Goal: Transaction & Acquisition: Obtain resource

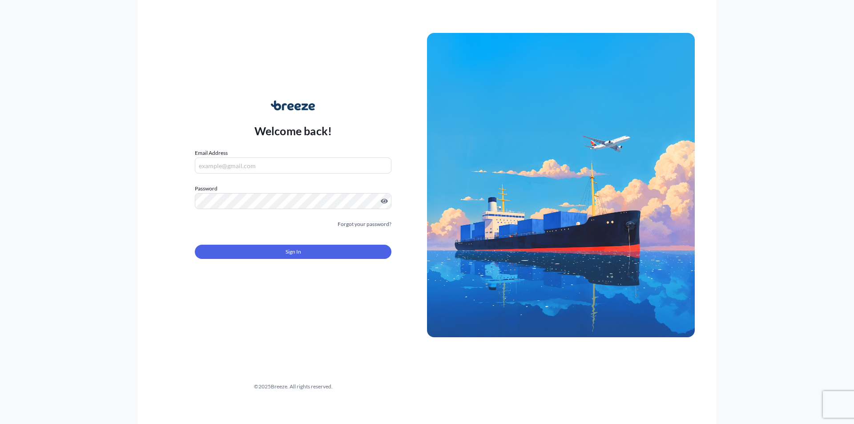
click at [222, 168] on input "Email Address" at bounding box center [293, 165] width 196 height 16
type input "A"
type input "a"
type input "c"
type input "[EMAIL_ADDRESS][DOMAIN_NAME]"
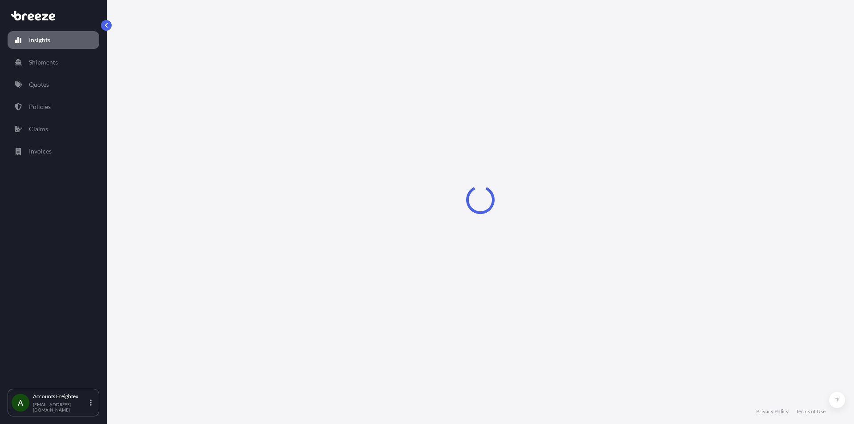
select select "2025"
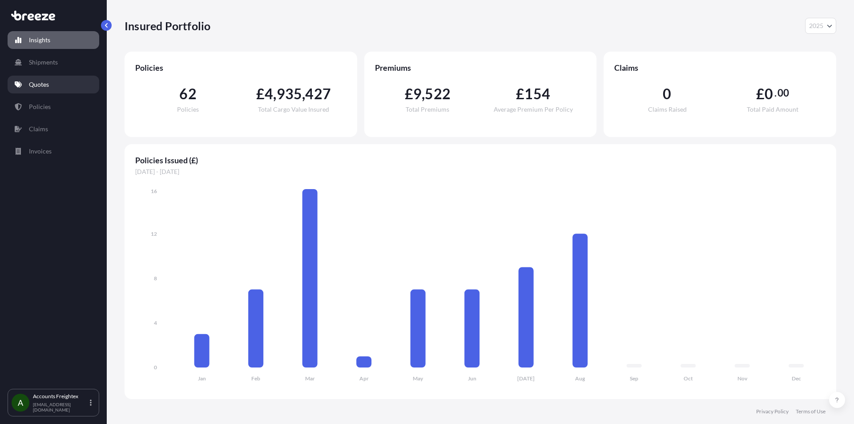
click at [35, 83] on p "Quotes" at bounding box center [39, 84] width 20 height 9
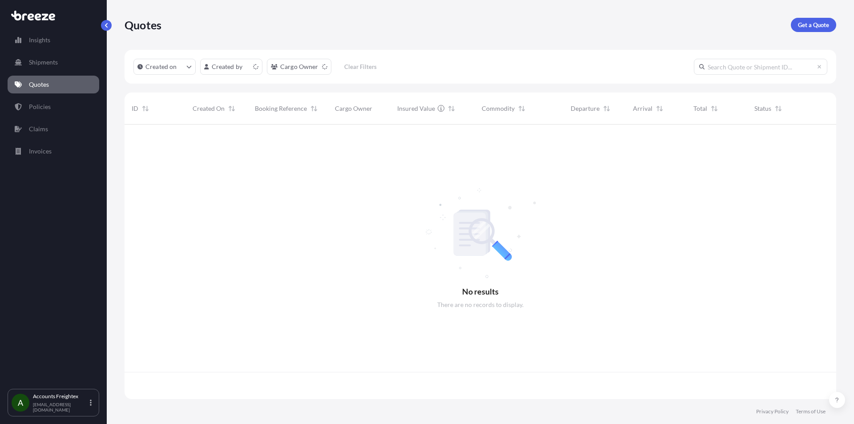
scroll to position [273, 705]
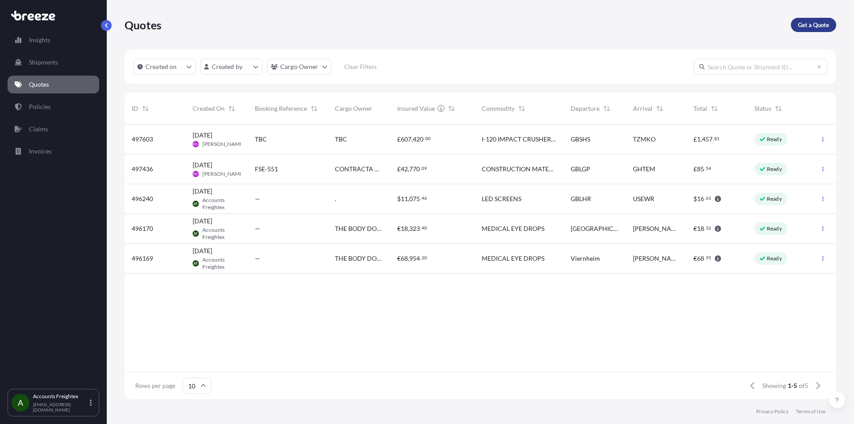
click at [821, 26] on p "Get a Quote" at bounding box center [813, 24] width 31 height 9
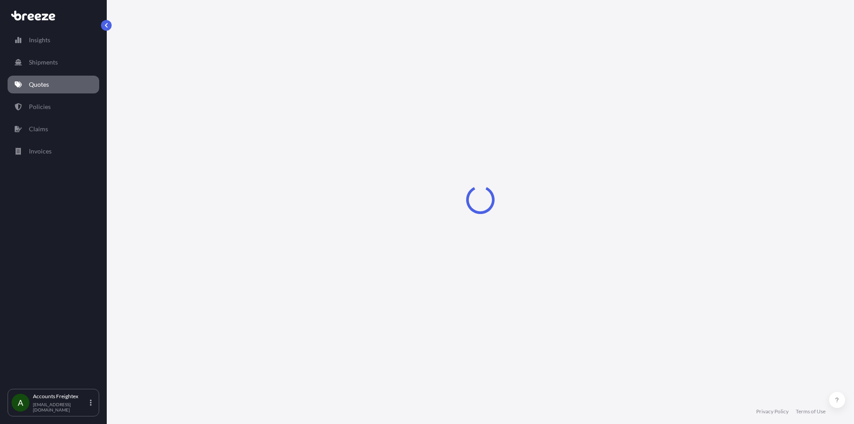
select select "Road"
select select "Sea"
select select "1"
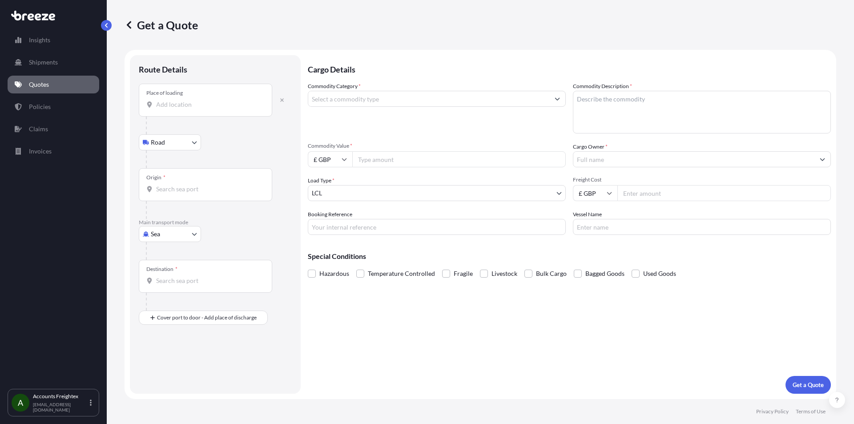
click at [176, 102] on input "Place of loading" at bounding box center [208, 104] width 105 height 9
click at [209, 165] on div at bounding box center [219, 159] width 146 height 18
click at [179, 143] on body "0 options available. Insights Shipments Quotes Policies Claims Invoices A Accou…" at bounding box center [427, 212] width 854 height 424
click at [180, 107] on input "Place of loading" at bounding box center [208, 104] width 105 height 9
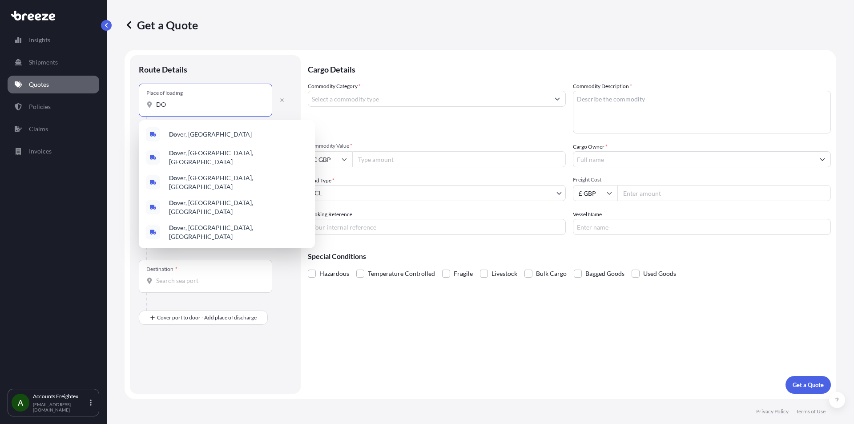
type input "D"
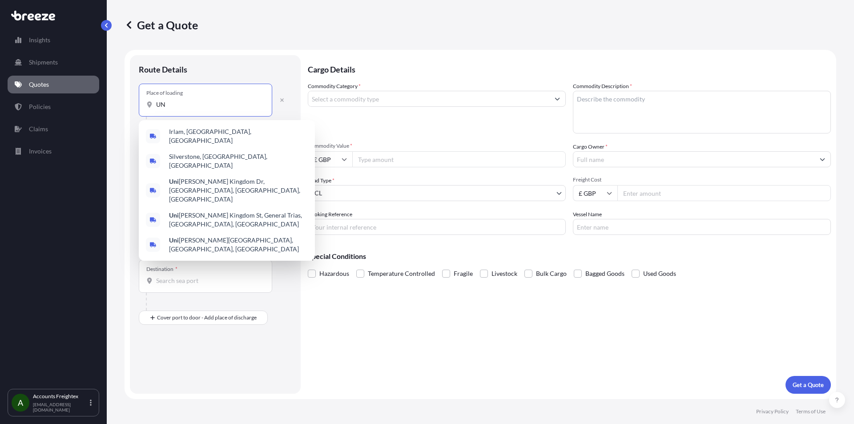
type input "U"
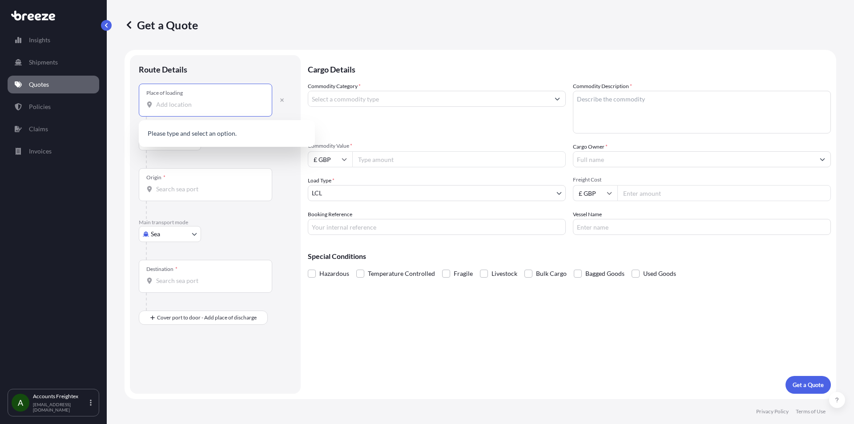
click at [193, 104] on input "Place of loading" at bounding box center [208, 104] width 105 height 9
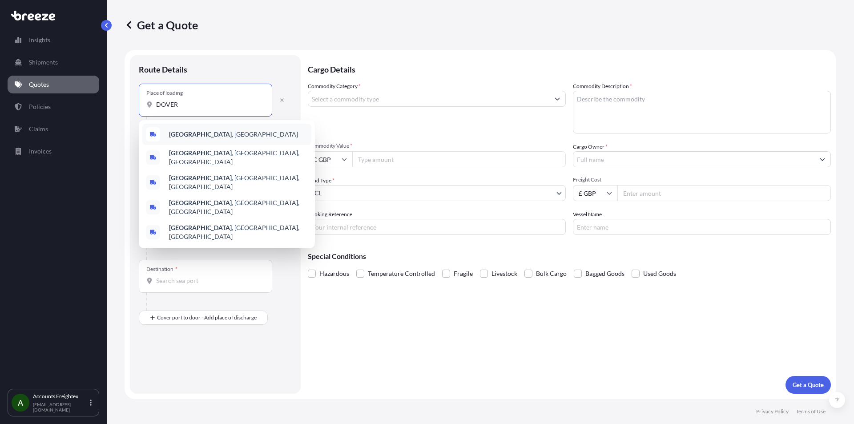
click at [183, 132] on b "[GEOGRAPHIC_DATA]" at bounding box center [200, 134] width 63 height 8
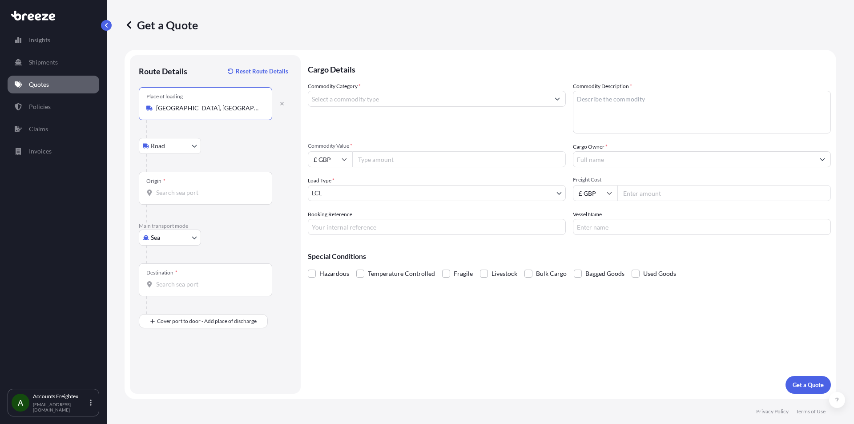
type input "[GEOGRAPHIC_DATA], [GEOGRAPHIC_DATA]"
click at [178, 186] on div "Origin *" at bounding box center [205, 188] width 133 height 33
click at [178, 188] on input "Origin *" at bounding box center [208, 192] width 105 height 9
type input "S"
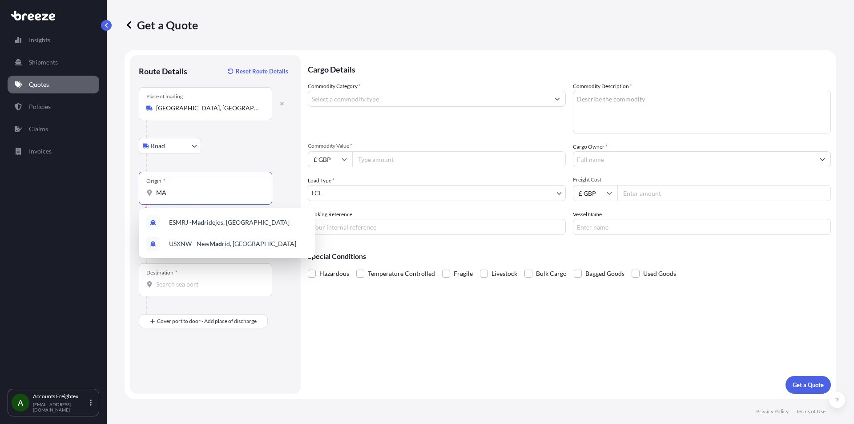
type input "M"
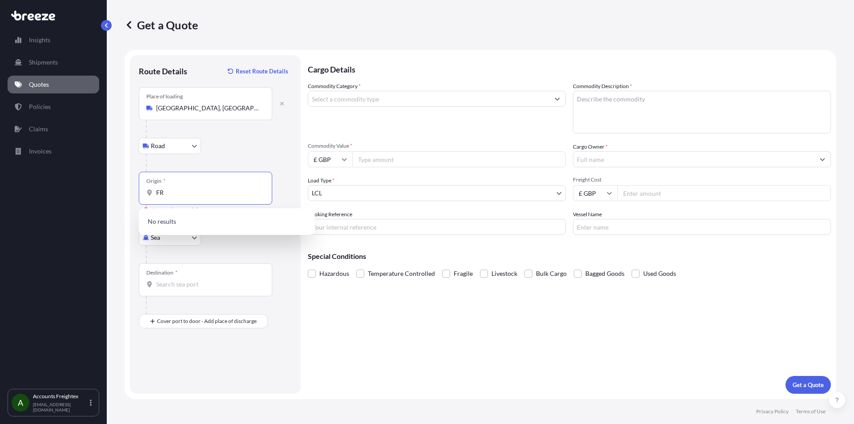
type input "F"
type input "R"
type input "V"
click at [233, 224] on span "GBBRS - [GEOGRAPHIC_DATA] , [GEOGRAPHIC_DATA]" at bounding box center [238, 224] width 139 height 18
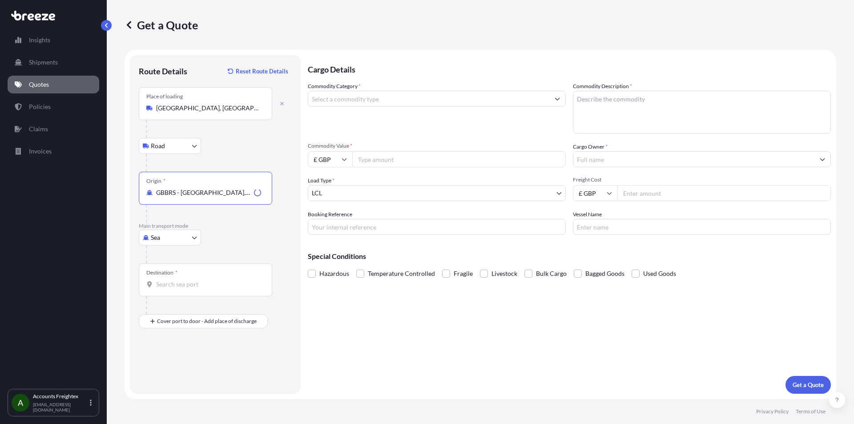
type input "GBBRS - [GEOGRAPHIC_DATA], [GEOGRAPHIC_DATA]"
click at [193, 236] on body "1 option available. 0 options available. 1 option available. Insights Shipments…" at bounding box center [427, 212] width 854 height 424
click at [166, 293] on span "Road" at bounding box center [163, 292] width 14 height 9
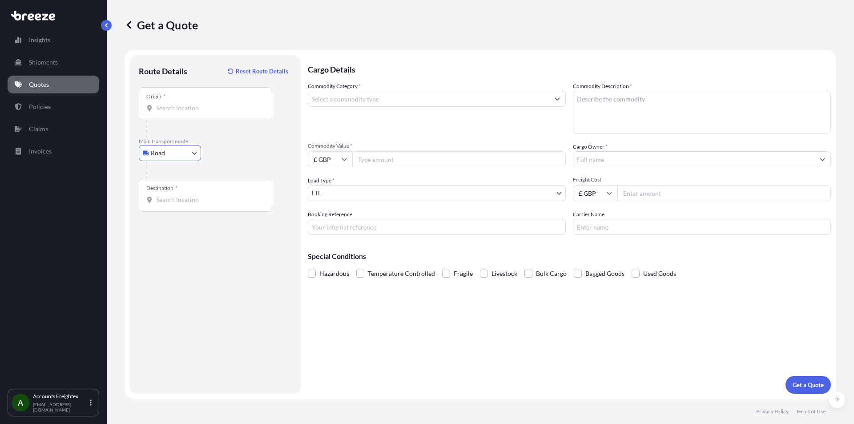
click at [179, 197] on input "Destination *" at bounding box center [208, 199] width 105 height 9
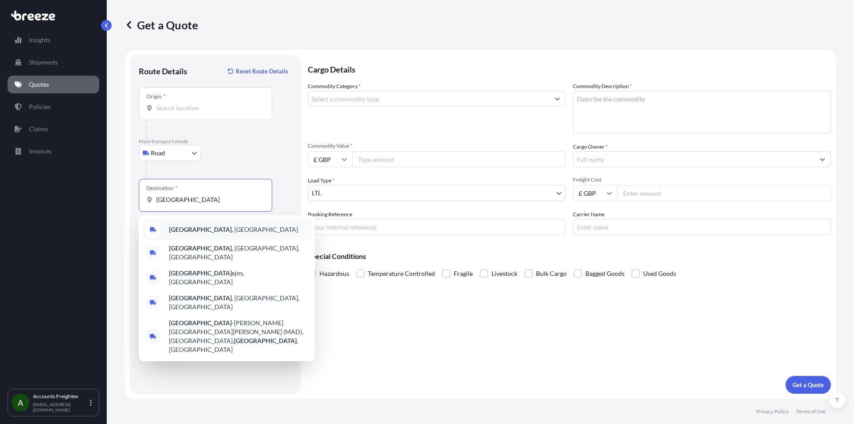
click at [193, 220] on div "[GEOGRAPHIC_DATA] , [GEOGRAPHIC_DATA]" at bounding box center [226, 229] width 169 height 21
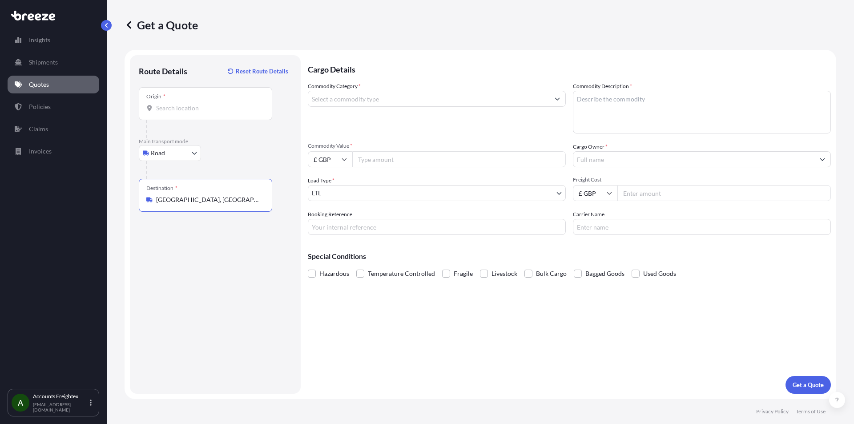
type input "[GEOGRAPHIC_DATA], [GEOGRAPHIC_DATA]"
click at [392, 100] on input "Commodity Category *" at bounding box center [428, 99] width 241 height 16
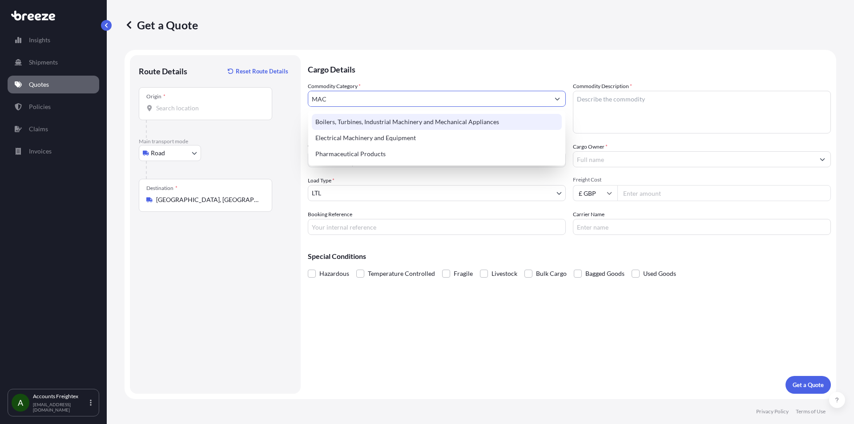
click at [426, 120] on div "Boilers, Turbines, Industrial Machinery and Mechanical Appliances" at bounding box center [437, 122] width 250 height 16
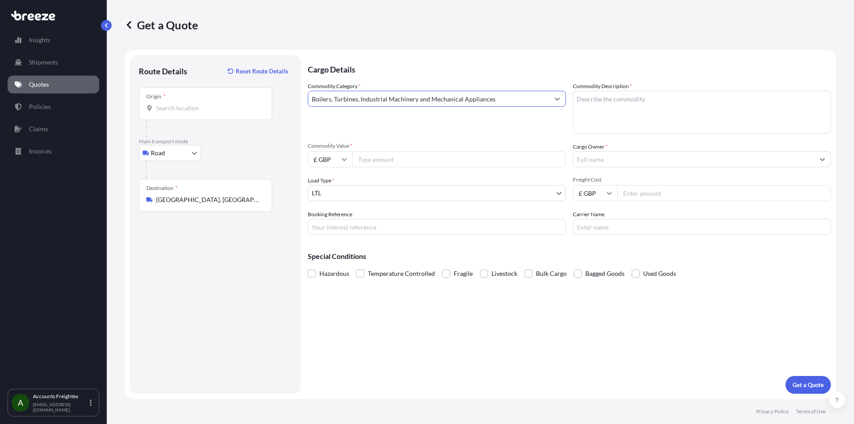
type input "Boilers, Turbines, Industrial Machinery and Mechanical Appliances"
click at [392, 156] on input "Commodity Value *" at bounding box center [458, 159] width 213 height 16
type input "19"
type input "19500"
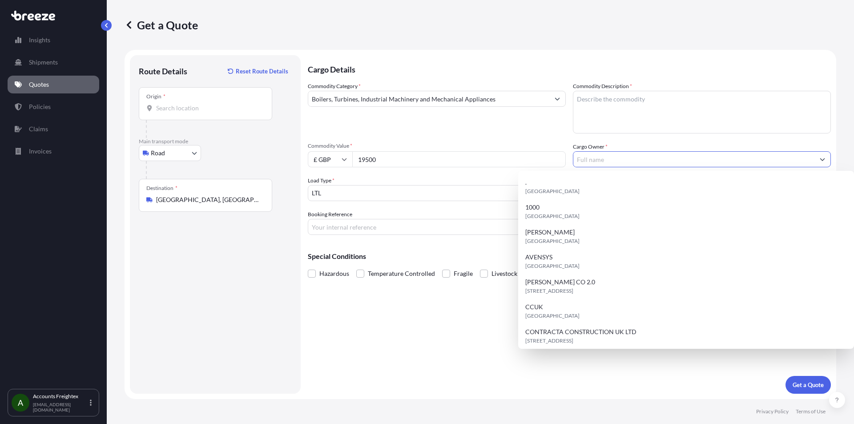
click at [353, 184] on div "Load Type * LTL" at bounding box center [437, 188] width 258 height 25
click at [348, 200] on body "3 options available. 15 options available. Insights Shipments Quotes Policies C…" at bounding box center [427, 212] width 854 height 424
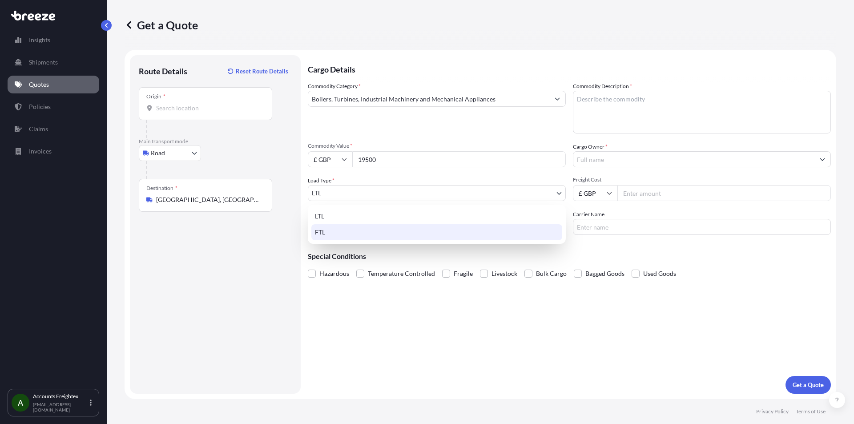
click at [327, 233] on div "FTL" at bounding box center [436, 232] width 251 height 16
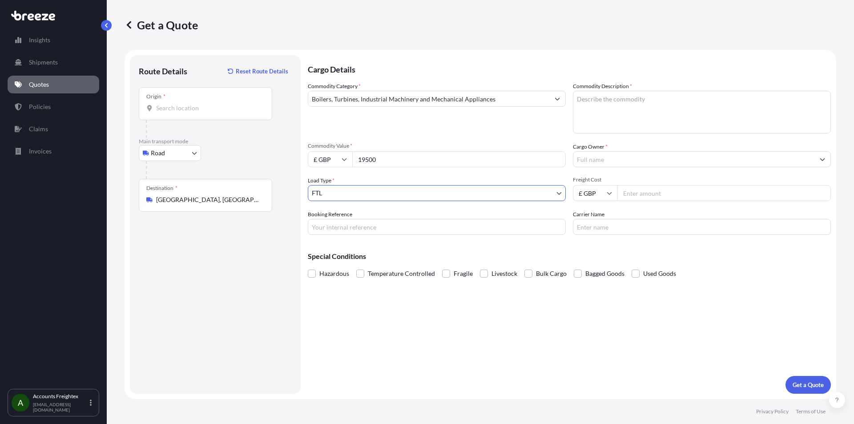
click at [633, 112] on textarea "Commodity Description *" at bounding box center [702, 112] width 258 height 43
type textarea "RECYCLING MACHINERY"
click at [641, 161] on input "Cargo Owner *" at bounding box center [693, 159] width 241 height 16
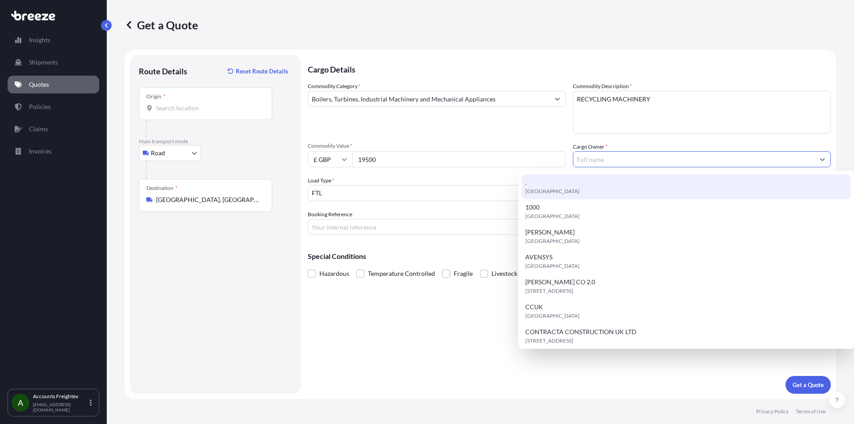
click at [540, 187] on span "[GEOGRAPHIC_DATA]" at bounding box center [552, 191] width 54 height 9
type input "."
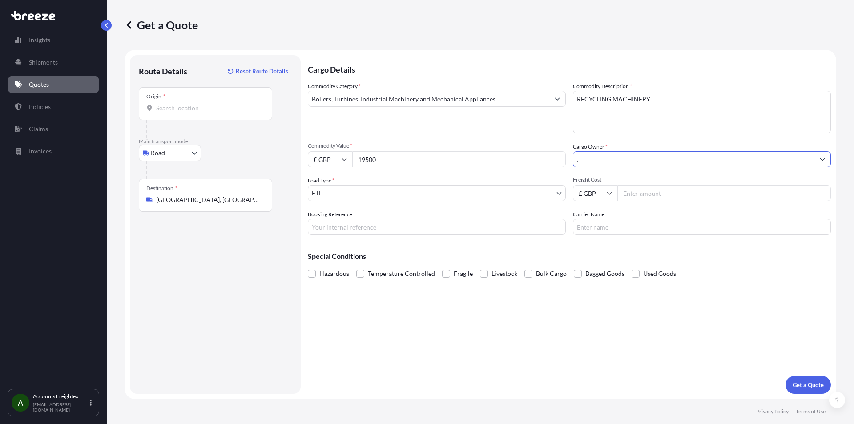
click at [655, 186] on input "Freight Cost" at bounding box center [723, 193] width 213 height 16
click at [649, 188] on input "Freight Cost" at bounding box center [723, 193] width 213 height 16
type input "3350"
click at [805, 389] on p "Get a Quote" at bounding box center [807, 384] width 31 height 9
click at [208, 113] on div "Origin *" at bounding box center [205, 103] width 133 height 33
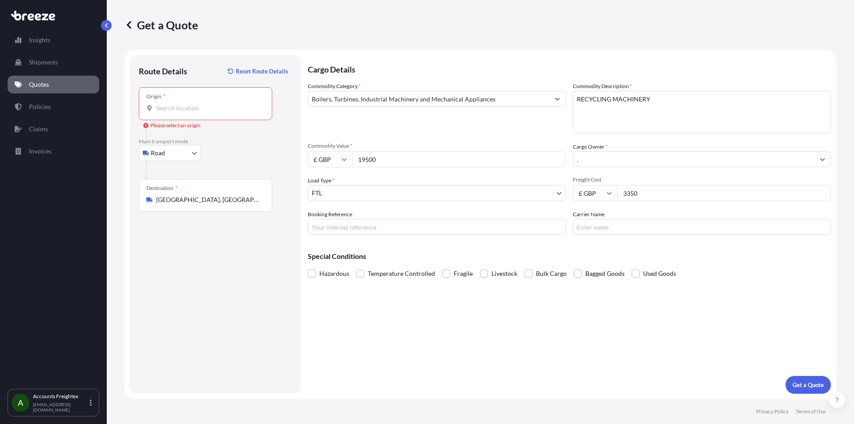
click at [208, 112] on input "Origin * Please select an origin" at bounding box center [208, 108] width 105 height 9
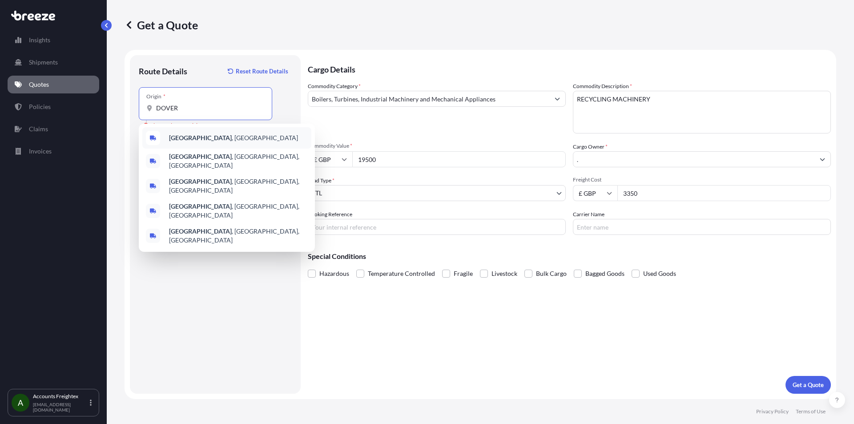
click at [180, 137] on b "[GEOGRAPHIC_DATA]" at bounding box center [200, 138] width 63 height 8
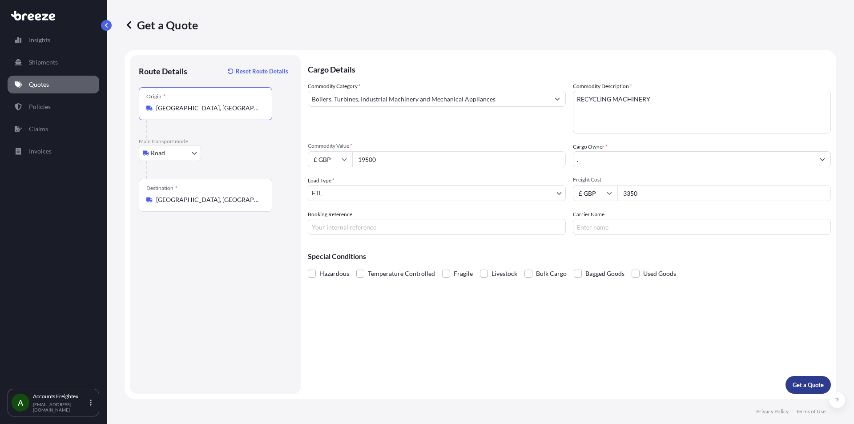
type input "[GEOGRAPHIC_DATA], [GEOGRAPHIC_DATA]"
click at [817, 381] on p "Get a Quote" at bounding box center [807, 384] width 31 height 9
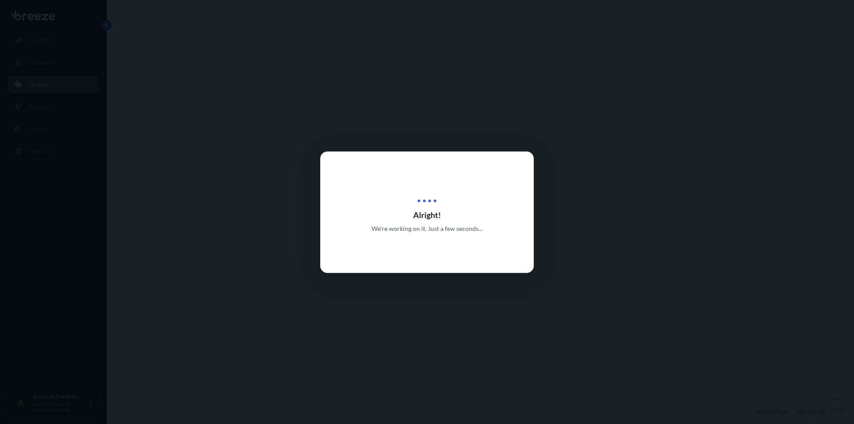
select select "Road"
select select "2"
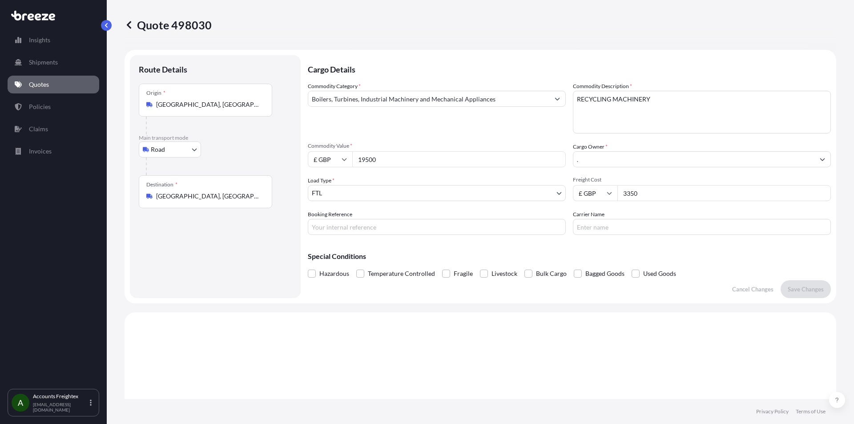
click at [177, 101] on input "[GEOGRAPHIC_DATA], [GEOGRAPHIC_DATA]" at bounding box center [208, 104] width 105 height 9
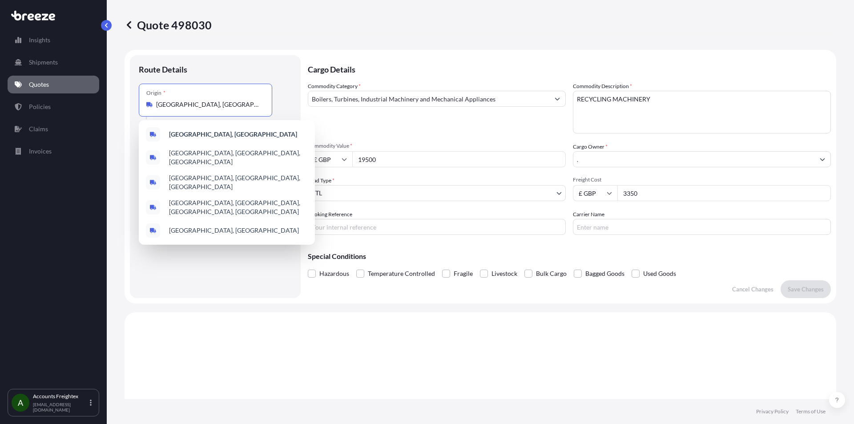
click at [191, 107] on input "[GEOGRAPHIC_DATA], [GEOGRAPHIC_DATA]" at bounding box center [208, 104] width 105 height 9
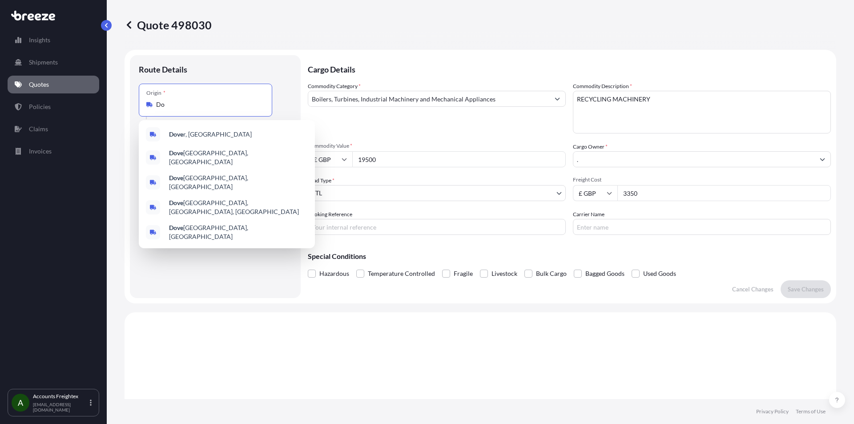
type input "D"
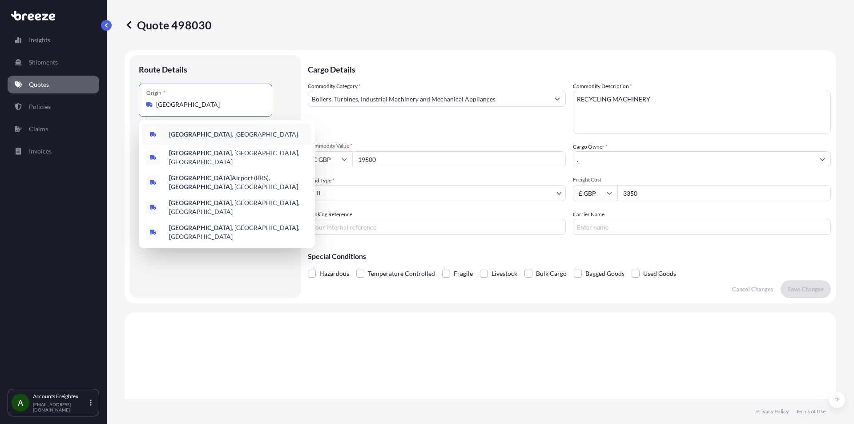
click at [207, 135] on div "[GEOGRAPHIC_DATA] , [GEOGRAPHIC_DATA]" at bounding box center [226, 134] width 169 height 21
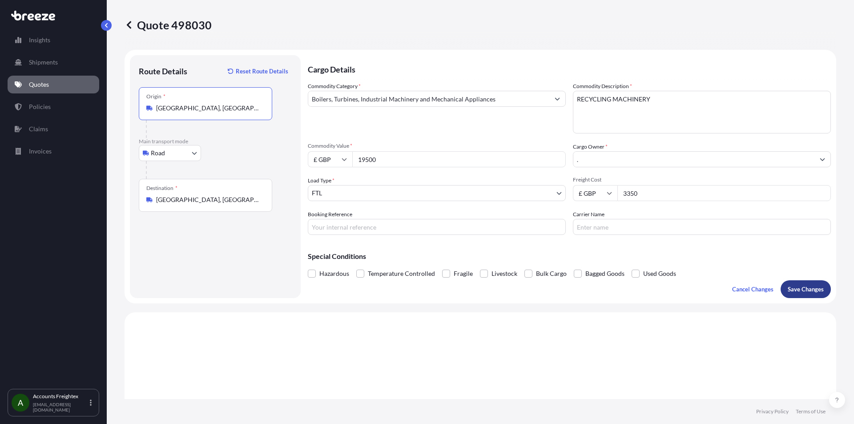
type input "[GEOGRAPHIC_DATA], [GEOGRAPHIC_DATA]"
click at [793, 285] on p "Save Changes" at bounding box center [805, 289] width 36 height 9
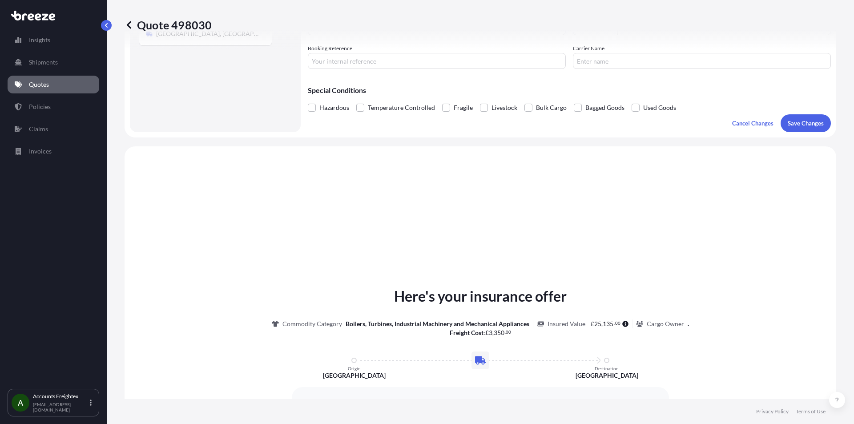
scroll to position [268, 0]
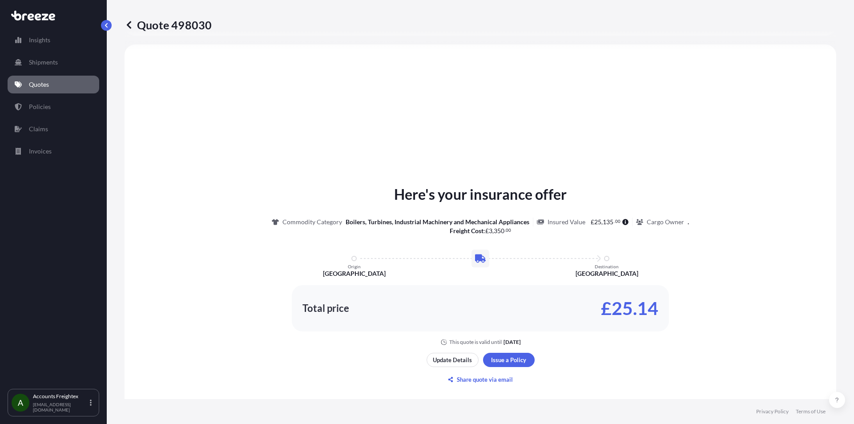
select select "Road"
select select "2"
click at [487, 379] on p "Share quote via email" at bounding box center [485, 379] width 56 height 9
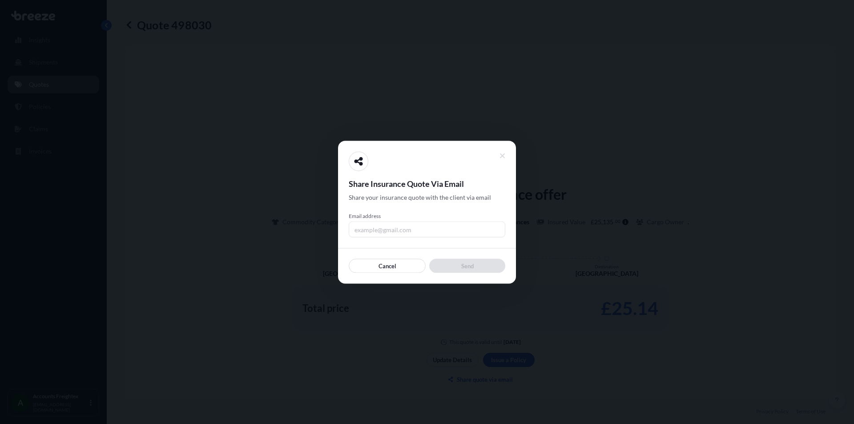
click at [400, 228] on input "Email address" at bounding box center [427, 229] width 156 height 16
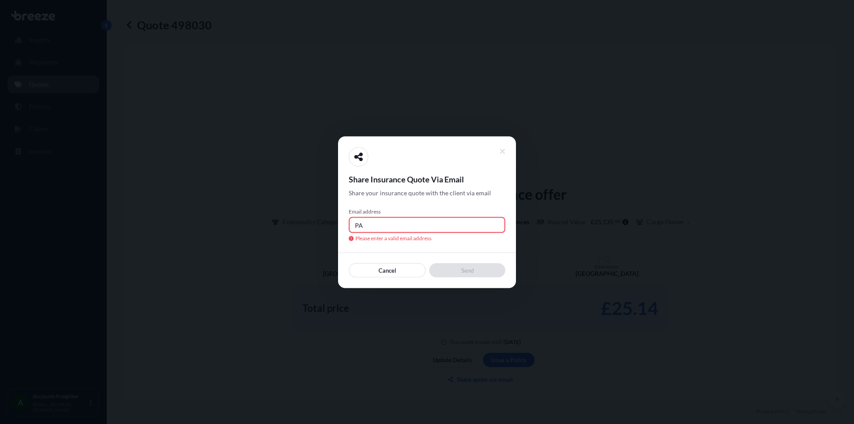
type input "P"
type input "[PERSON_NAME][EMAIL_ADDRESS][DOMAIN_NAME]"
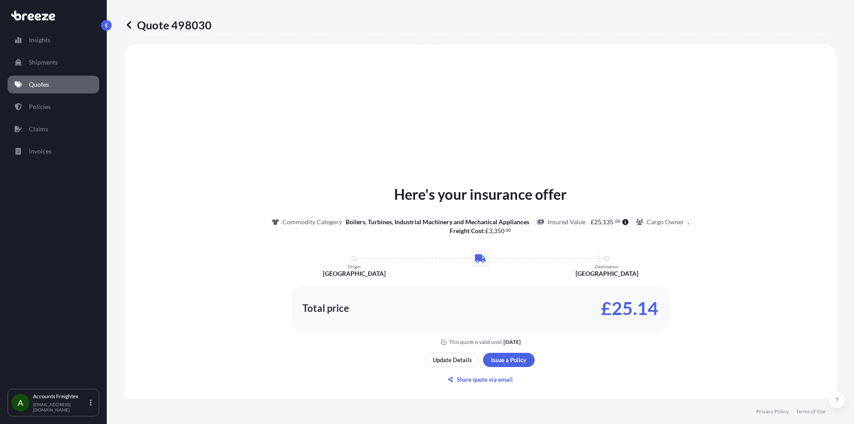
click at [212, 26] on div "Quote 498030" at bounding box center [479, 25] width 711 height 14
click at [222, 25] on div "Quote 498030" at bounding box center [479, 25] width 711 height 14
drag, startPoint x: 172, startPoint y: 24, endPoint x: 214, endPoint y: 28, distance: 42.4
click at [214, 28] on div "Quote 498030" at bounding box center [479, 25] width 711 height 14
click at [213, 27] on div "Quote 498030" at bounding box center [479, 25] width 711 height 14
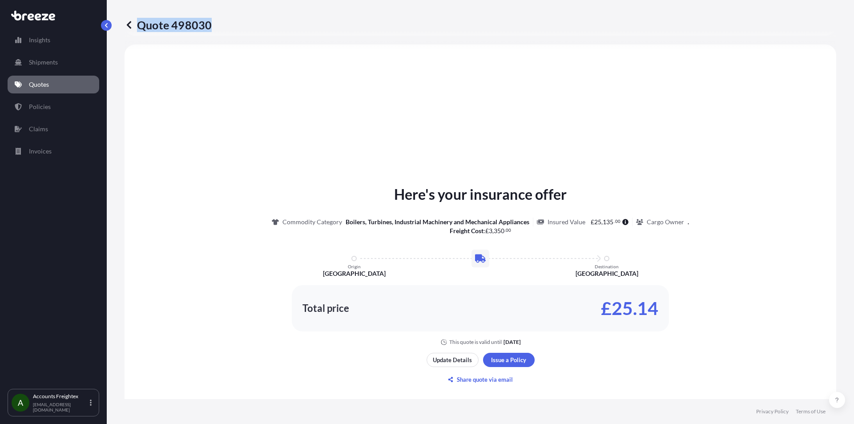
click at [210, 28] on div "Quote 498030" at bounding box center [479, 25] width 711 height 14
copy p "Quote 498030"
click at [61, 407] on p "[EMAIL_ADDRESS][DOMAIN_NAME]" at bounding box center [60, 406] width 55 height 11
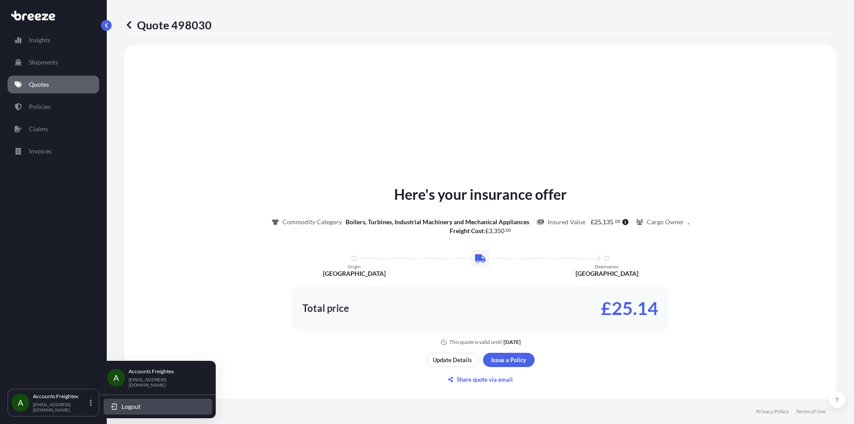
click at [117, 400] on button "Logout" at bounding box center [158, 406] width 108 height 16
